Goal: Task Accomplishment & Management: Use online tool/utility

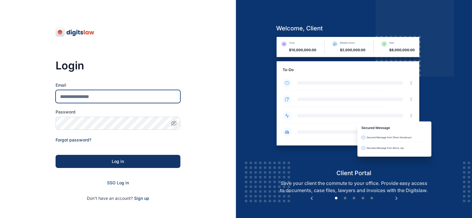
click at [98, 94] on input "Email" at bounding box center [118, 96] width 125 height 13
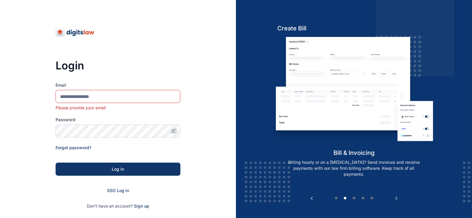
click at [182, 65] on div "Login Email Please provide your email Password Forgot password? Log in SSO Log …" at bounding box center [118, 139] width 236 height 279
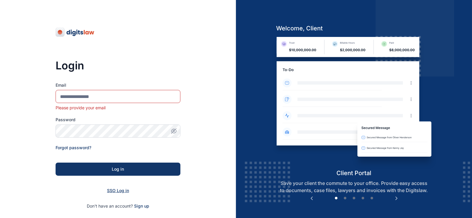
click at [115, 191] on span "SSO Log in" at bounding box center [118, 190] width 22 height 5
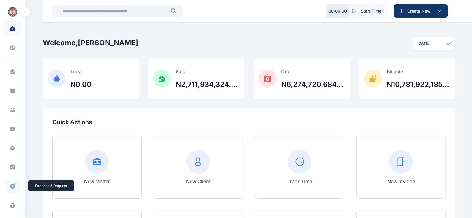
click at [12, 183] on icon at bounding box center [13, 186] width 6 height 6
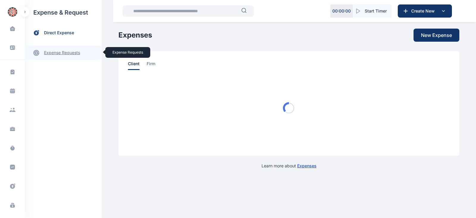
click at [63, 59] on link "expense requests expense requests" at bounding box center [63, 53] width 76 height 14
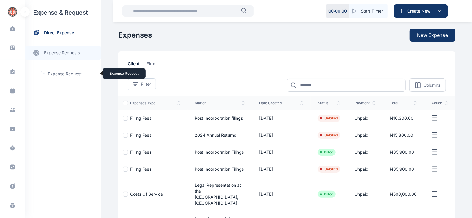
click at [73, 73] on span "Expense Request Expense Request" at bounding box center [71, 73] width 54 height 11
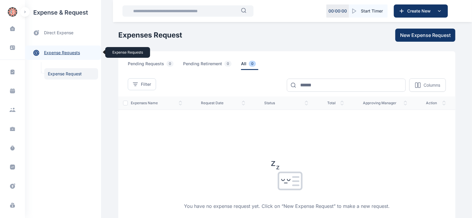
click at [54, 53] on link "expense requests expense requests" at bounding box center [63, 53] width 76 height 14
click at [50, 51] on link "expense requests expense requests" at bounding box center [63, 53] width 76 height 14
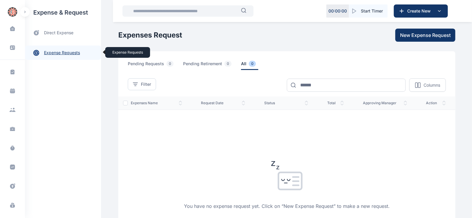
click at [50, 51] on link "expense requests expense requests" at bounding box center [63, 53] width 76 height 14
click at [55, 35] on span "direct expense" at bounding box center [58, 33] width 29 height 6
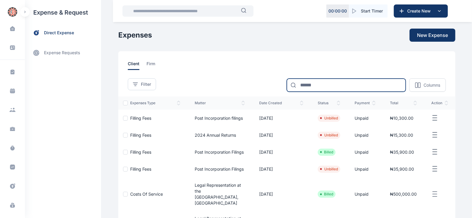
click at [310, 84] on input at bounding box center [346, 85] width 119 height 13
type input "*****"
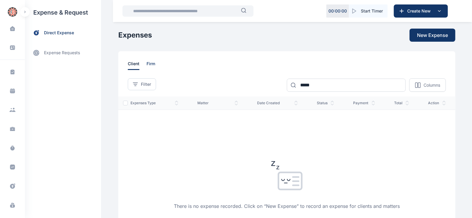
click at [148, 66] on span "firm" at bounding box center [151, 65] width 9 height 9
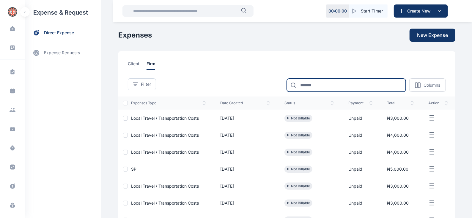
click at [344, 83] on input at bounding box center [346, 85] width 119 height 13
type input "*****"
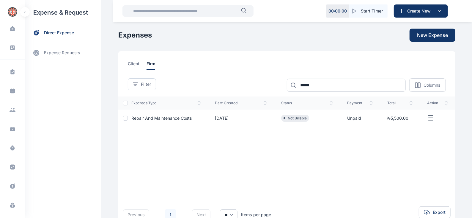
drag, startPoint x: 344, startPoint y: 83, endPoint x: 209, endPoint y: 149, distance: 150.7
click at [209, 149] on div "expenses type date created status payment total action Repair and Maintenance C…" at bounding box center [286, 144] width 337 height 96
